Goal: Information Seeking & Learning: Learn about a topic

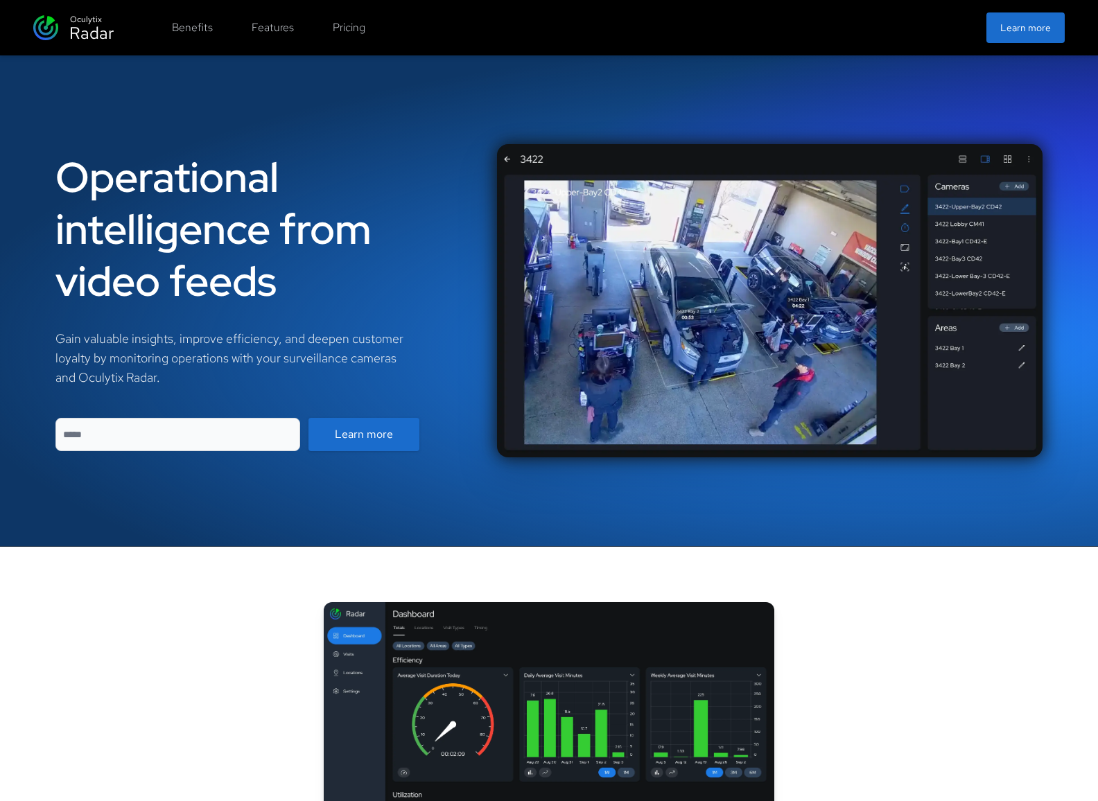
click at [40, 33] on img at bounding box center [45, 27] width 25 height 25
click at [334, 112] on div "Operational intelligence from video feeds Gain valuable insights, improve effic…" at bounding box center [549, 300] width 1098 height 491
click at [1037, 37] on button "Learn more" at bounding box center [1025, 27] width 78 height 30
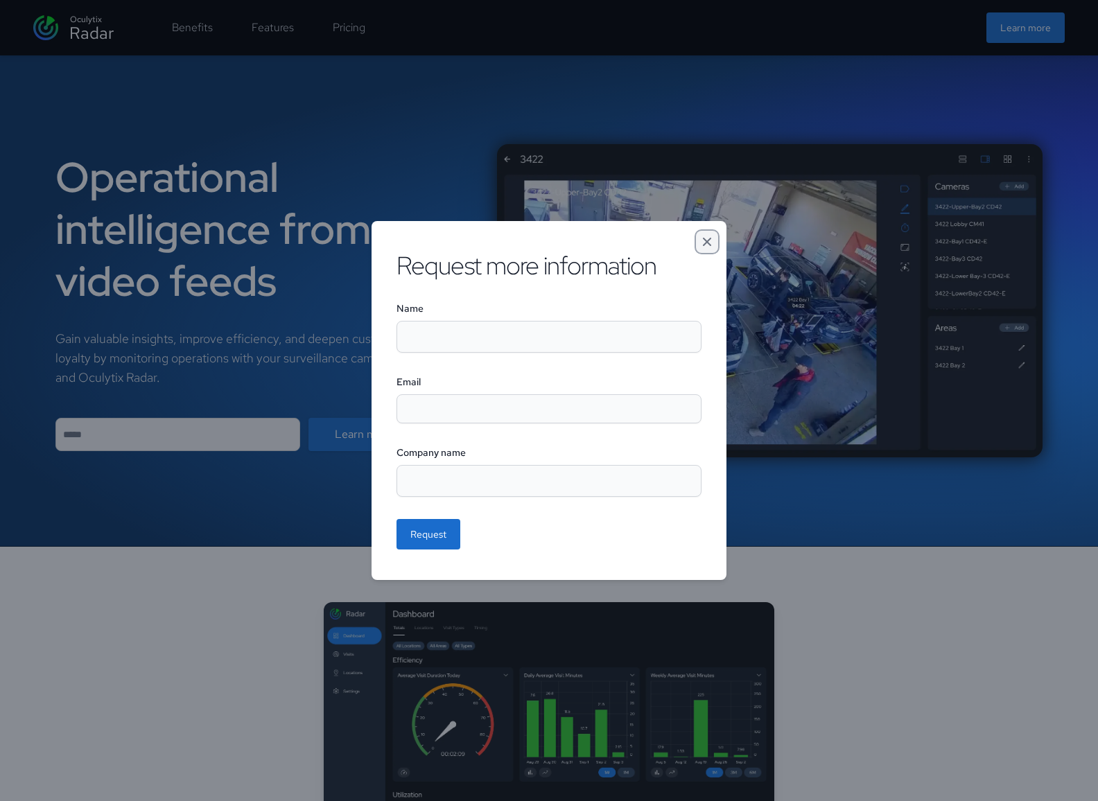
click at [713, 235] on icon "Close modal" at bounding box center [707, 242] width 14 height 14
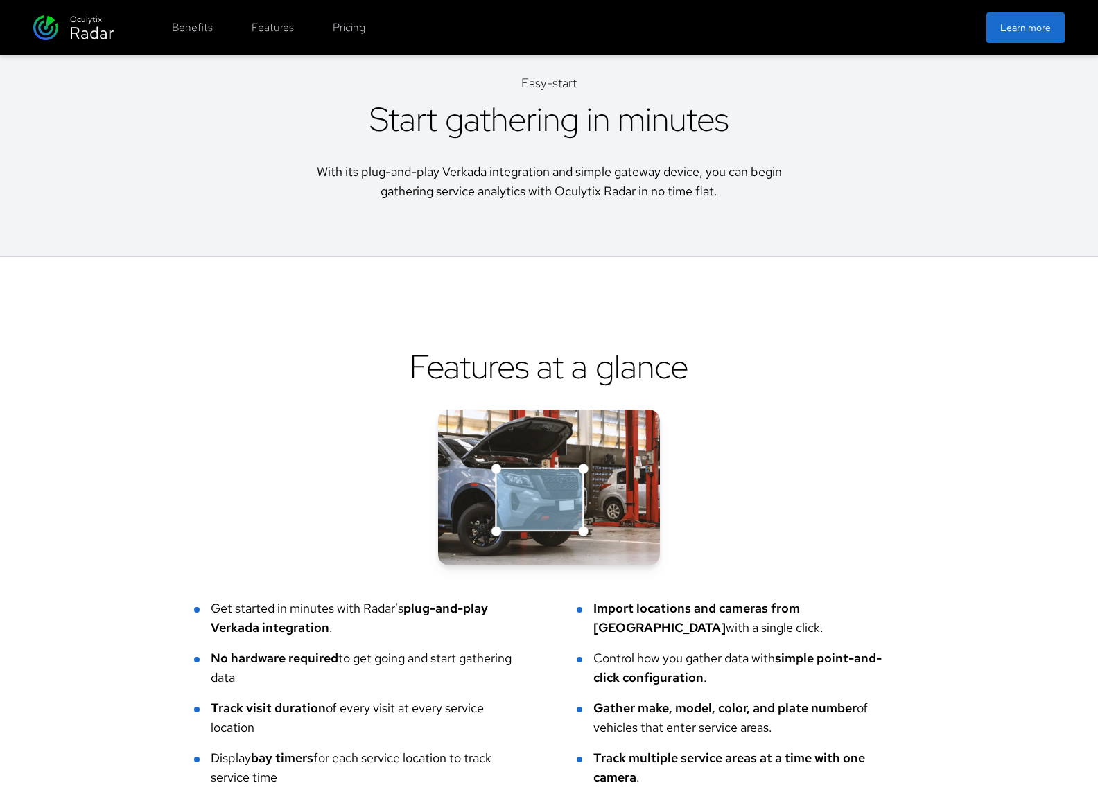
scroll to position [2919, 0]
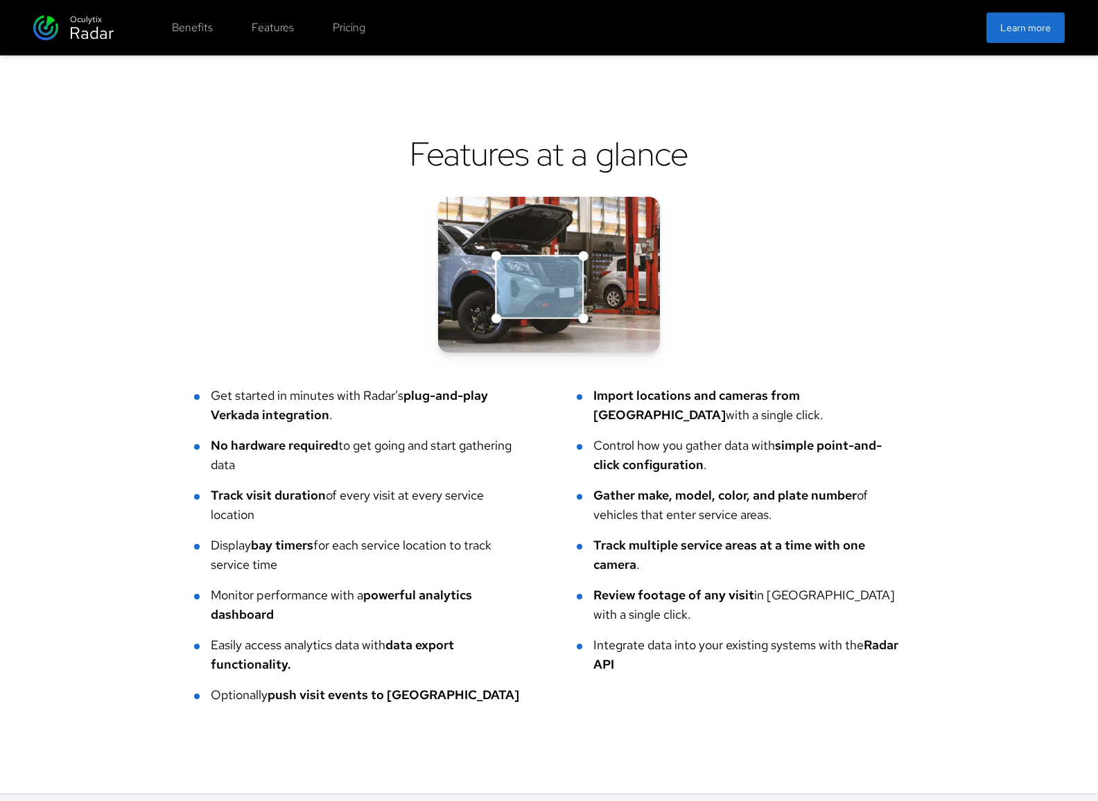
click at [703, 644] on div "Integrate data into your existing systems with the Radar API" at bounding box center [748, 654] width 310 height 39
click at [653, 403] on span "Import locations and cameras from [GEOGRAPHIC_DATA]" at bounding box center [696, 404] width 206 height 35
click at [657, 442] on div "Control how you gather data with simple point-and-click configuration ." at bounding box center [748, 455] width 310 height 39
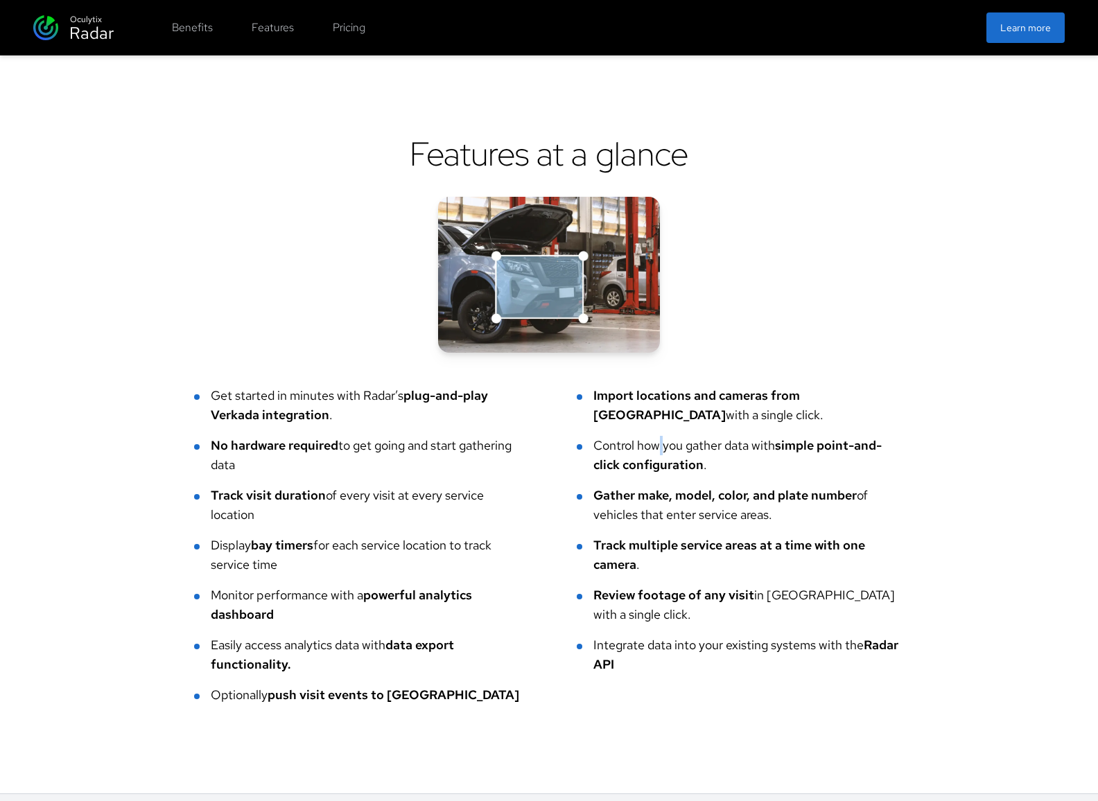
click at [657, 442] on div "Control how you gather data with simple point-and-click configuration ." at bounding box center [748, 455] width 310 height 39
click at [664, 484] on ul "Get started in minutes with Radar’s plug-and-play Verkada integration . Import …" at bounding box center [548, 545] width 709 height 319
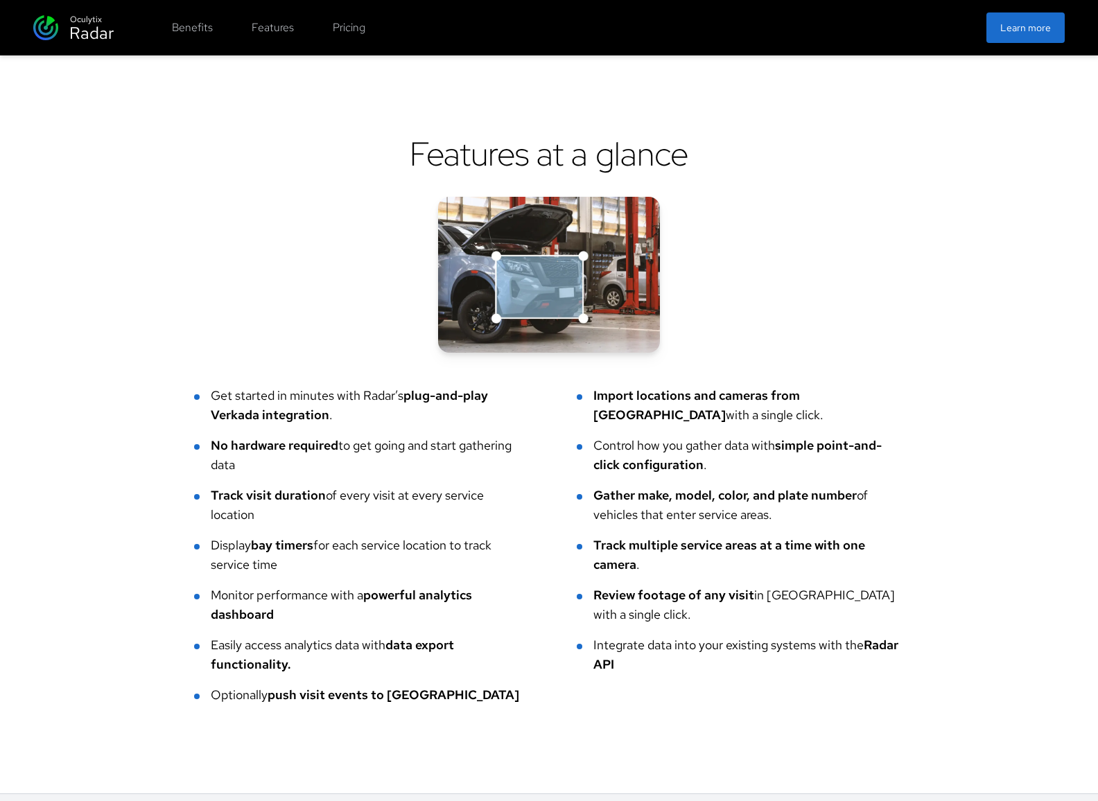
click at [666, 538] on span "Track multiple service areas at a time with one camera" at bounding box center [729, 554] width 272 height 35
click at [741, 599] on span "Review footage of any visit" at bounding box center [673, 595] width 161 height 16
drag, startPoint x: 664, startPoint y: 572, endPoint x: 597, endPoint y: 552, distance: 70.1
click at [597, 552] on div "Track multiple service areas at a time with one camera ." at bounding box center [748, 555] width 310 height 39
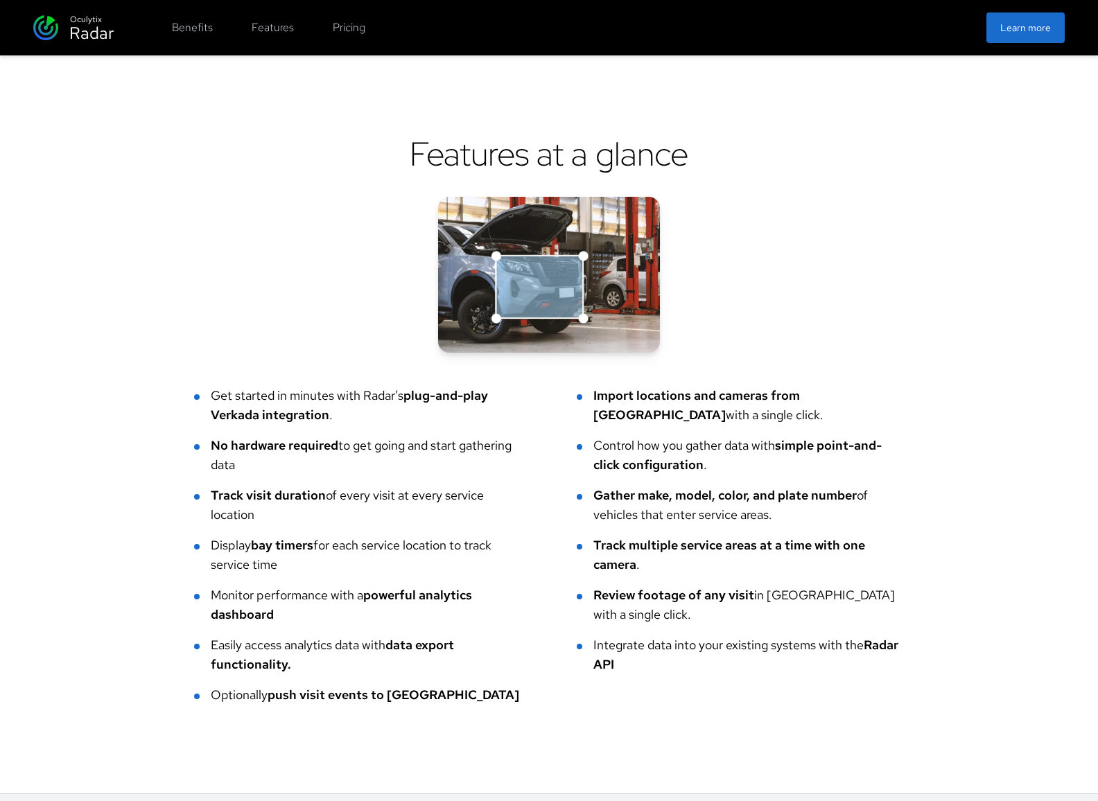
click at [628, 676] on ul "Get started in minutes with Radar’s plug-and-play Verkada integration . Import …" at bounding box center [548, 545] width 709 height 319
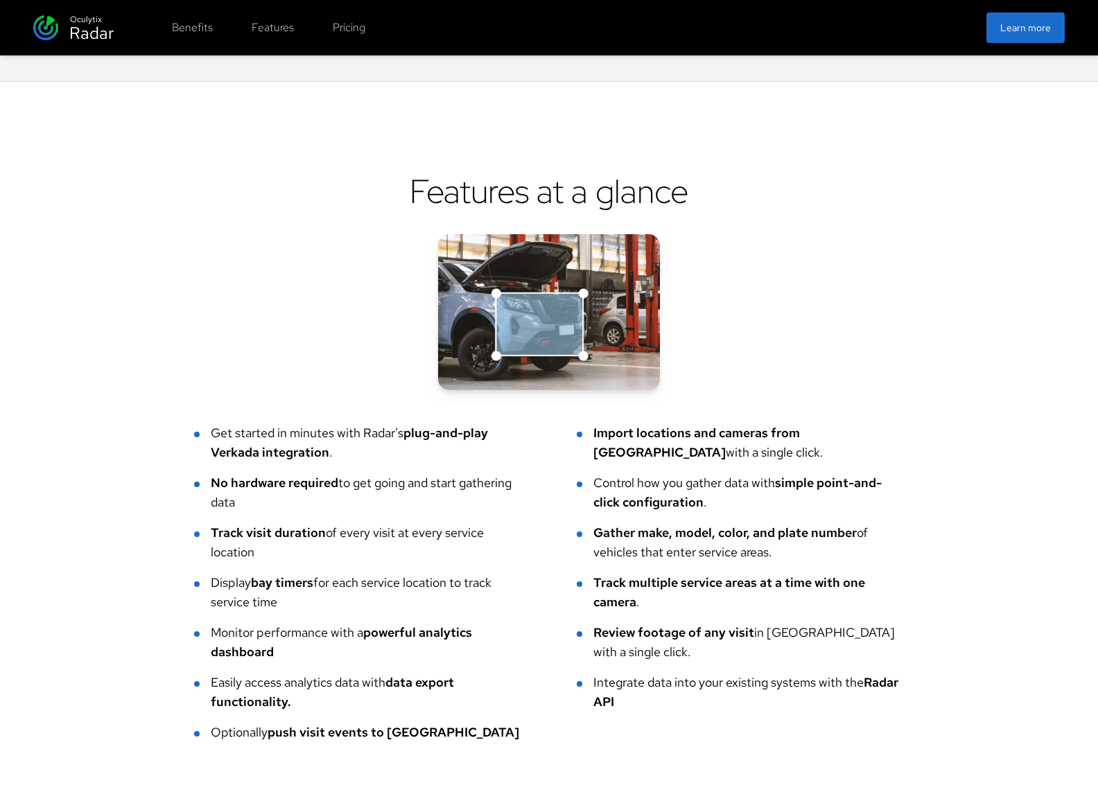
scroll to position [2871, 0]
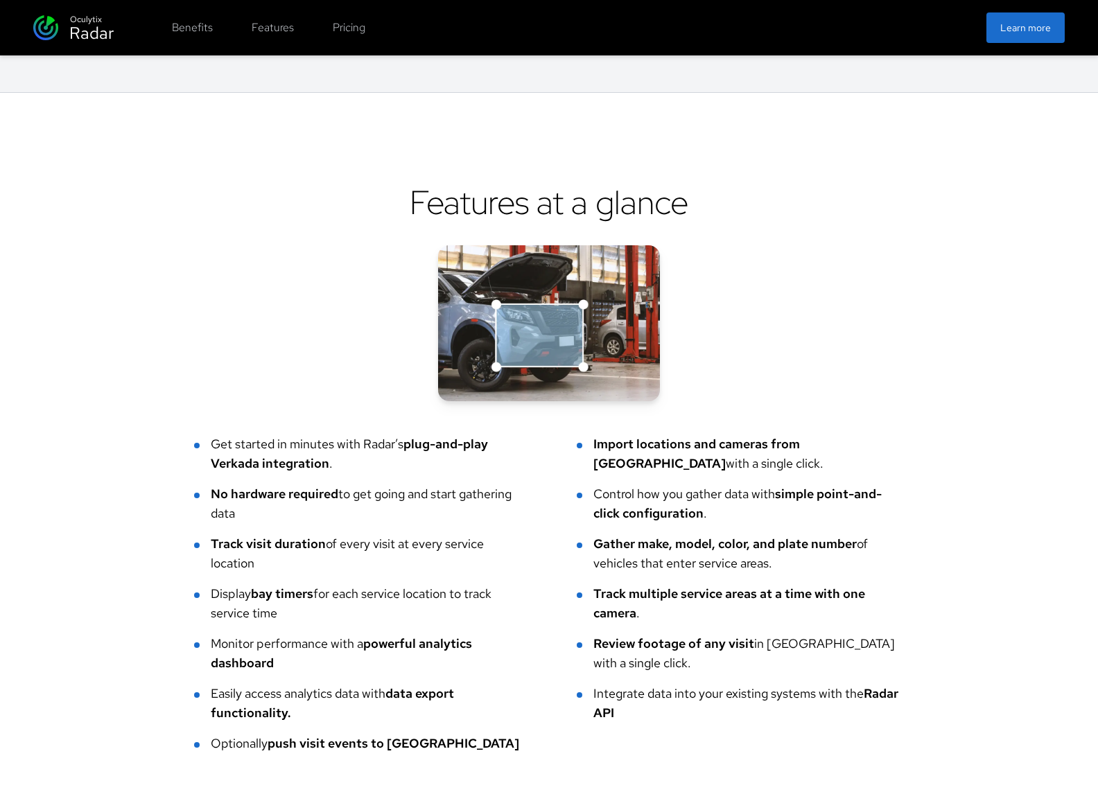
click at [764, 703] on div "Integrate data into your existing systems with the Radar API" at bounding box center [748, 703] width 310 height 39
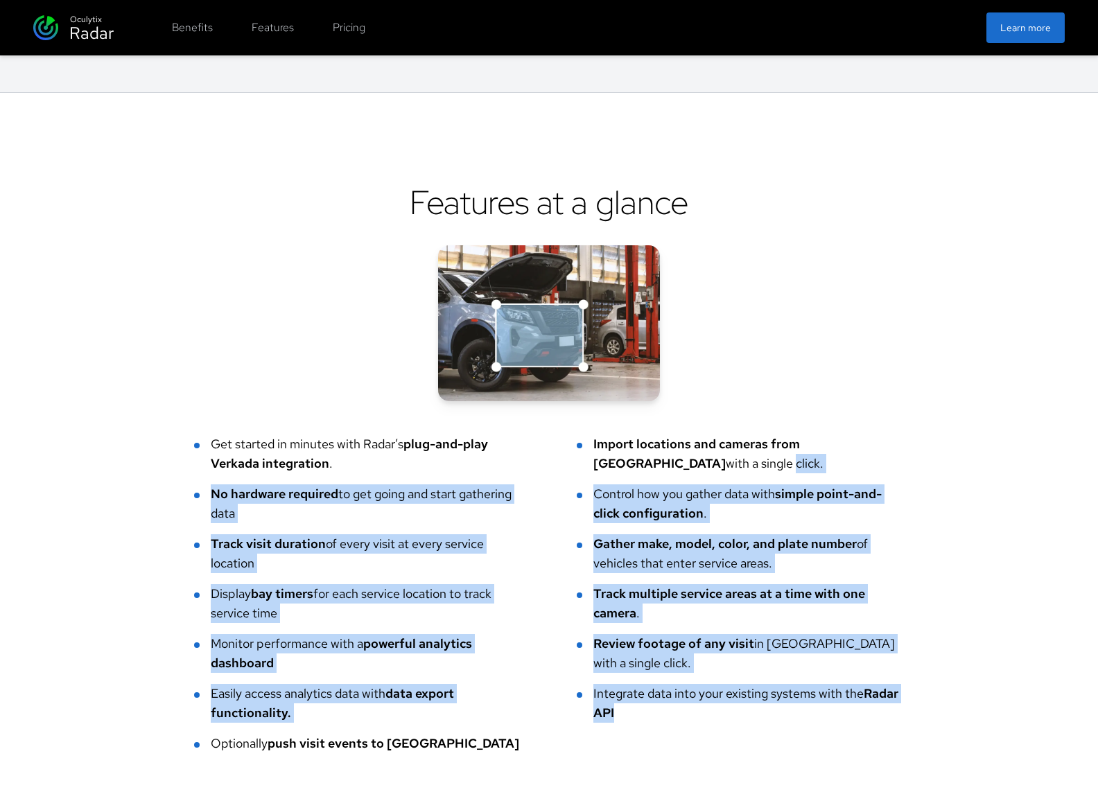
drag, startPoint x: 791, startPoint y: 714, endPoint x: 625, endPoint y: 472, distance: 293.6
click at [625, 472] on ul "Get started in minutes with Radar’s plug-and-play Verkada integration . Import …" at bounding box center [548, 593] width 709 height 319
click at [625, 472] on div "Import locations and cameras from [GEOGRAPHIC_DATA] with a single click." at bounding box center [748, 453] width 310 height 39
drag, startPoint x: 592, startPoint y: 436, endPoint x: 725, endPoint y: 724, distance: 317.5
click at [725, 724] on ul "Get started in minutes with Radar’s plug-and-play Verkada integration . Import …" at bounding box center [548, 593] width 709 height 319
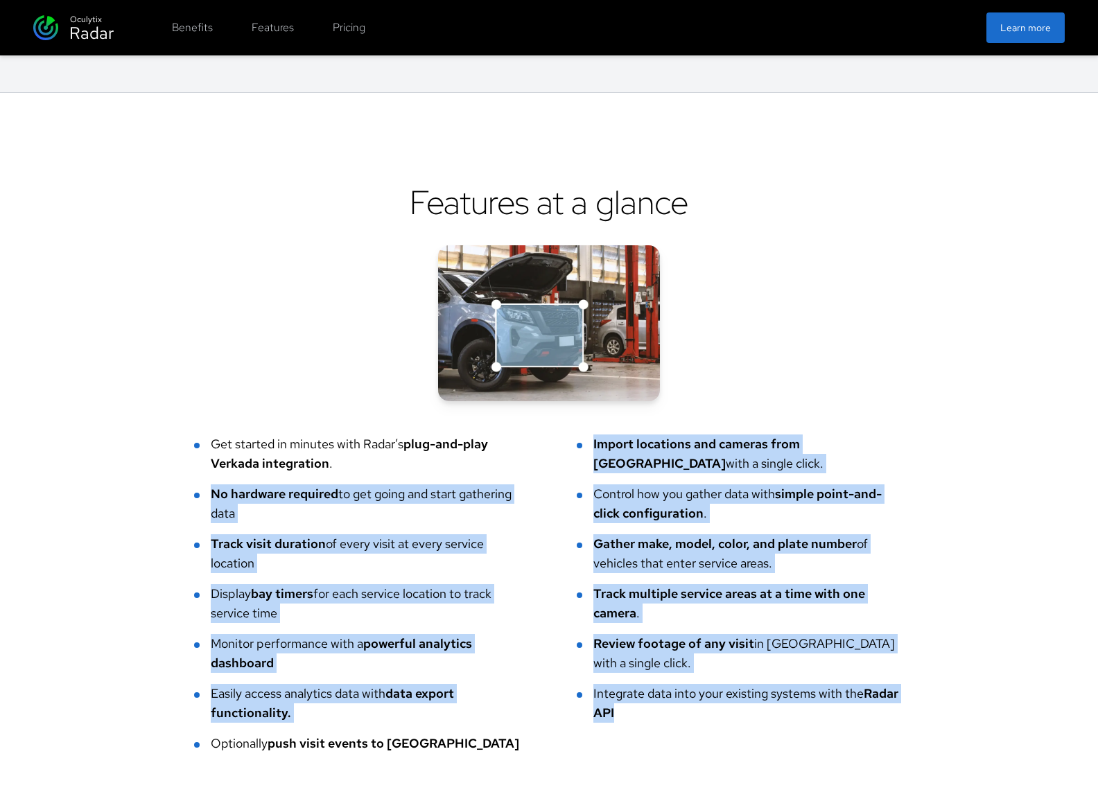
click at [725, 724] on ul "Get started in minutes with Radar’s plug-and-play Verkada integration . Import …" at bounding box center [548, 593] width 709 height 319
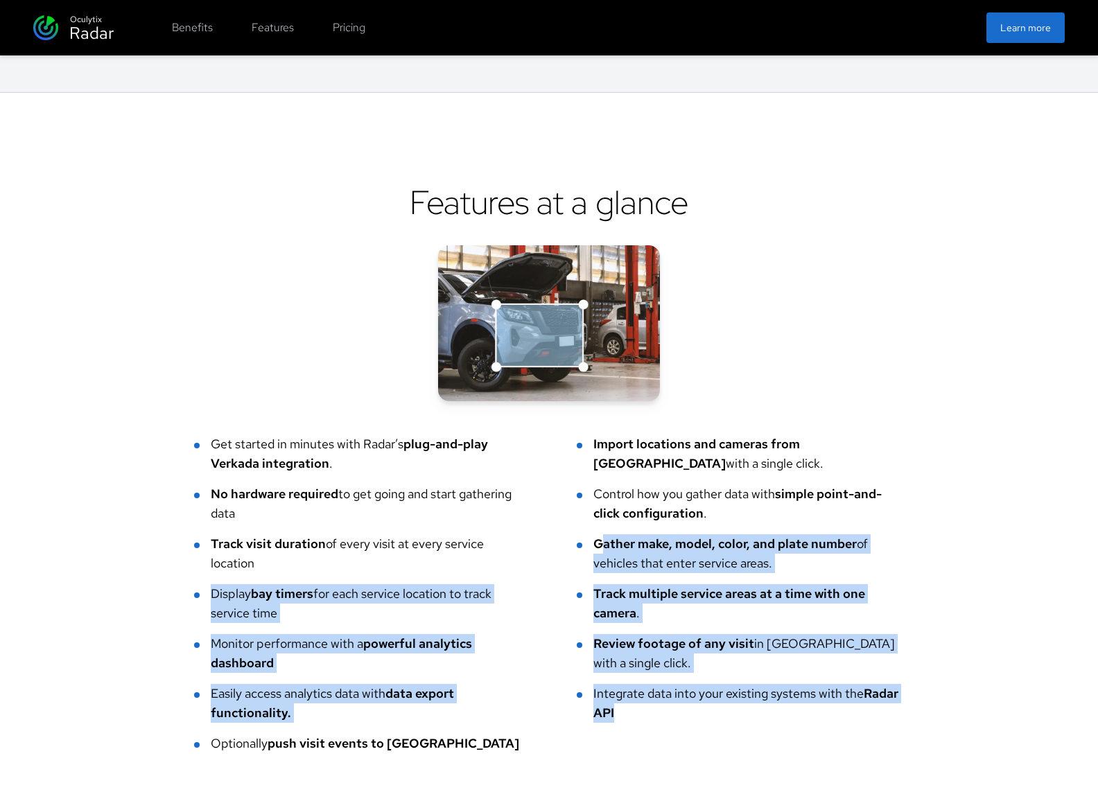
drag, startPoint x: 725, startPoint y: 724, endPoint x: 577, endPoint y: 421, distance: 336.8
click at [578, 428] on div "Features at a glance Get started in minutes with Radar’s plug-and-play Verkada …" at bounding box center [548, 468] width 709 height 572
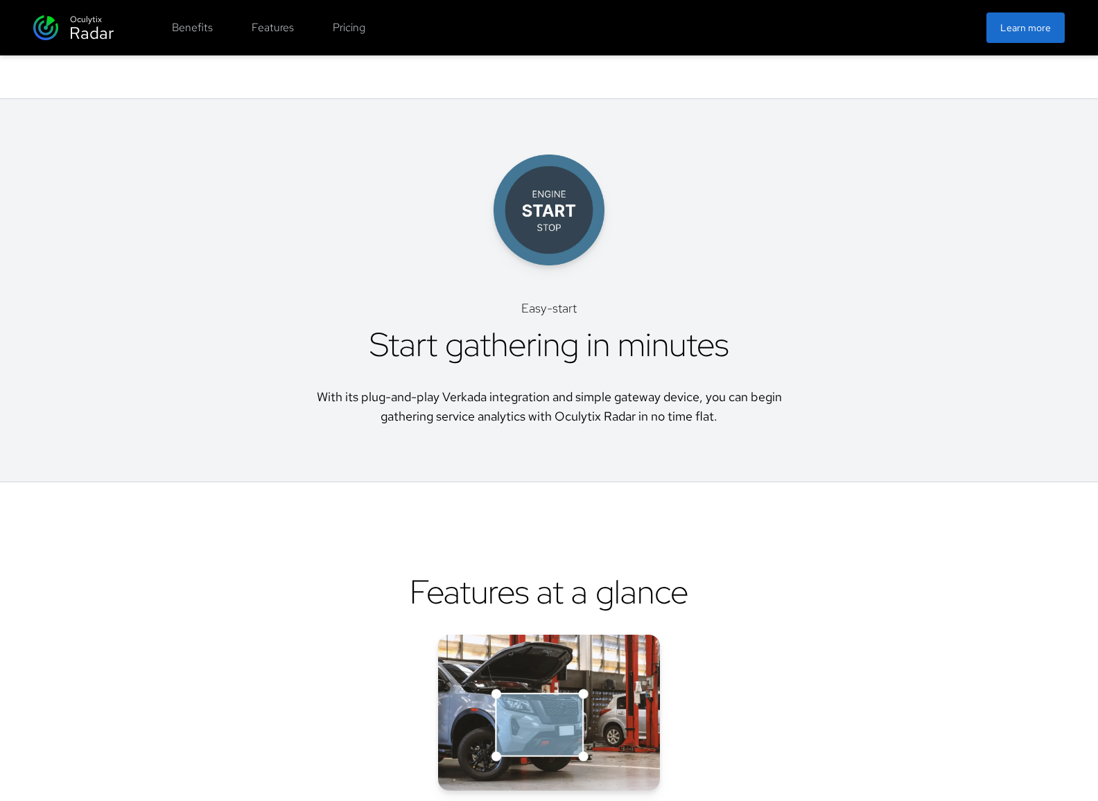
scroll to position [3398, 0]
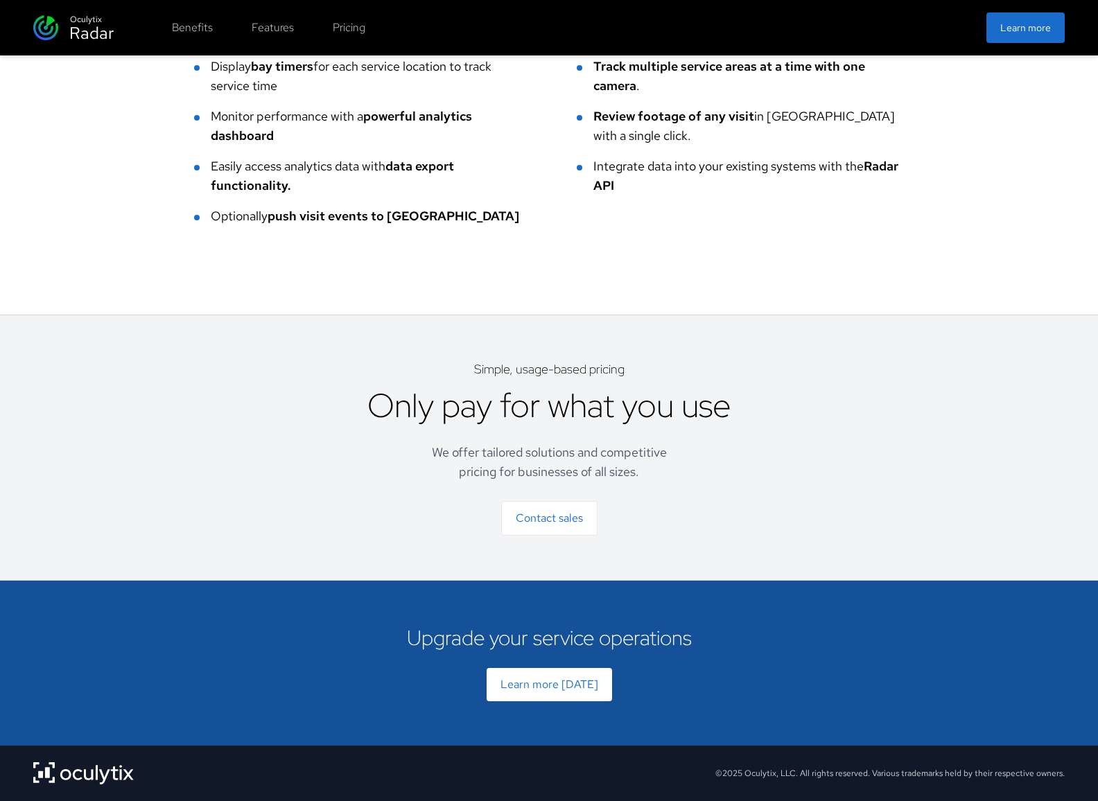
click at [704, 405] on h2 "Only pay for what you use" at bounding box center [548, 406] width 363 height 42
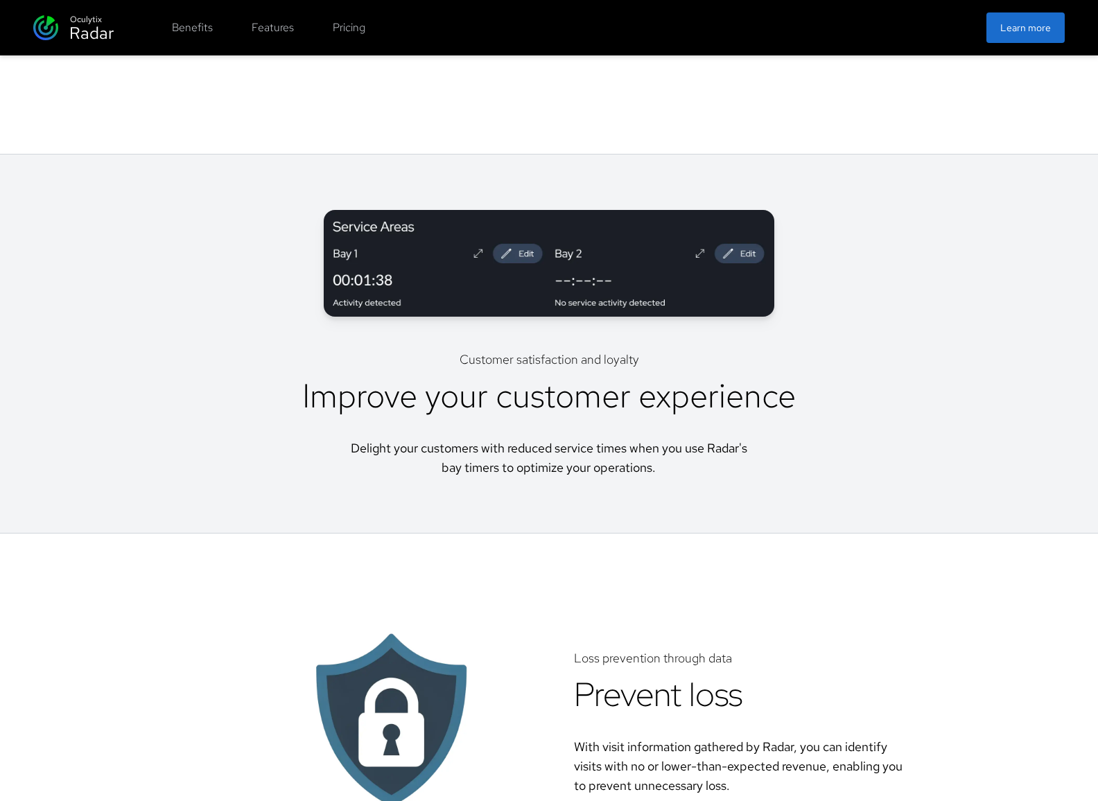
scroll to position [1666, 0]
